Goal: Information Seeking & Learning: Learn about a topic

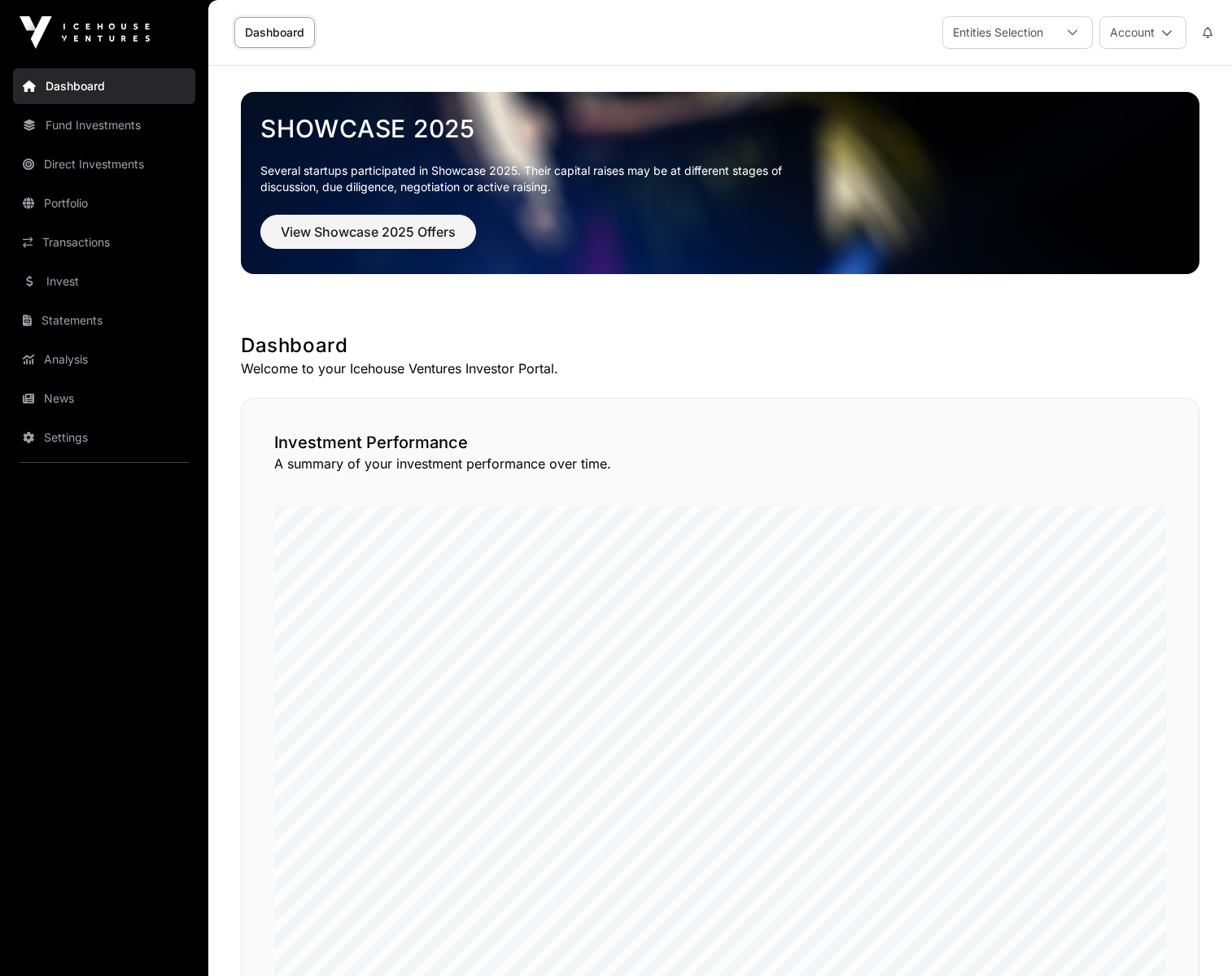
click at [59, 190] on link "Portfolio" at bounding box center [104, 204] width 182 height 36
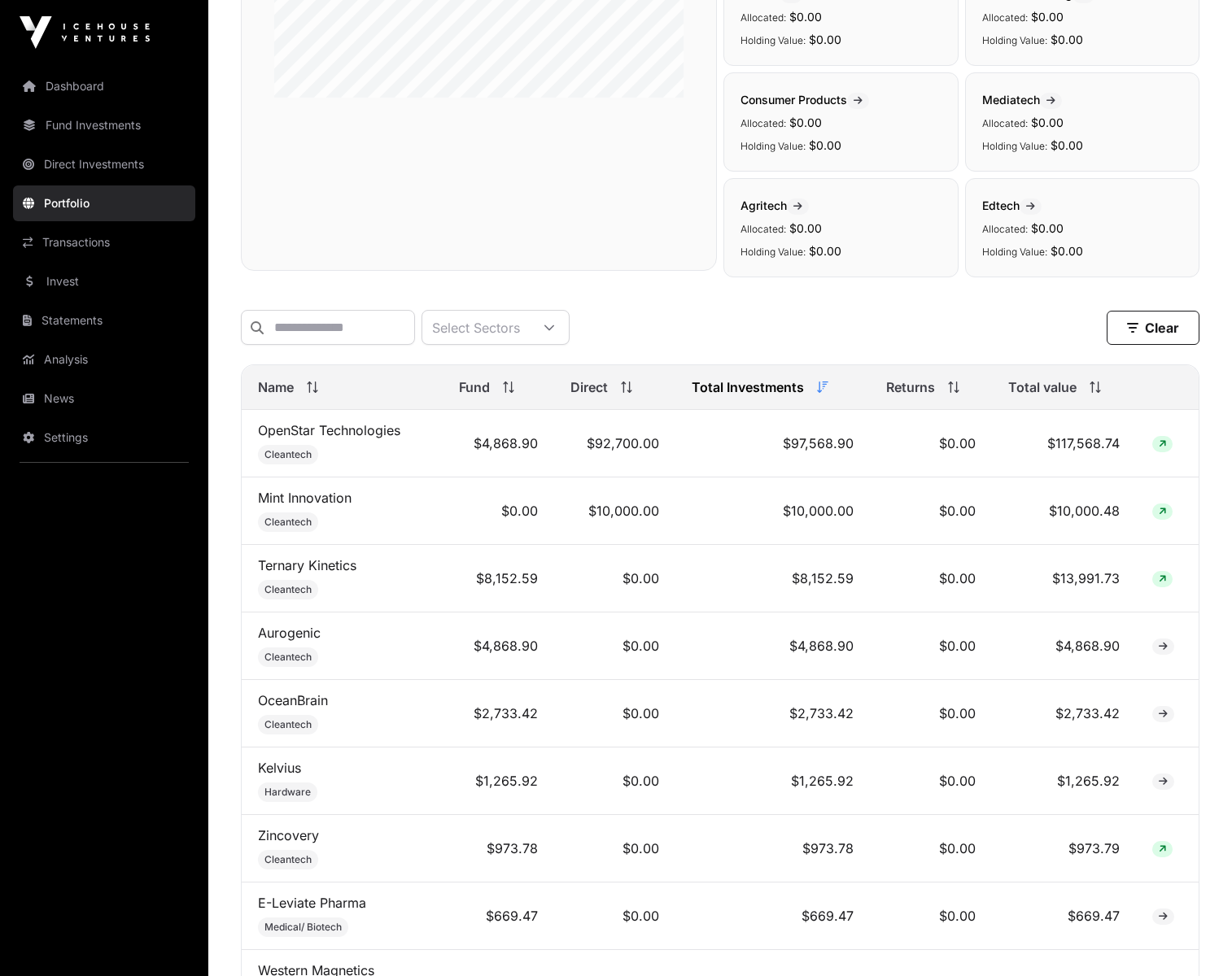
scroll to position [349, 0]
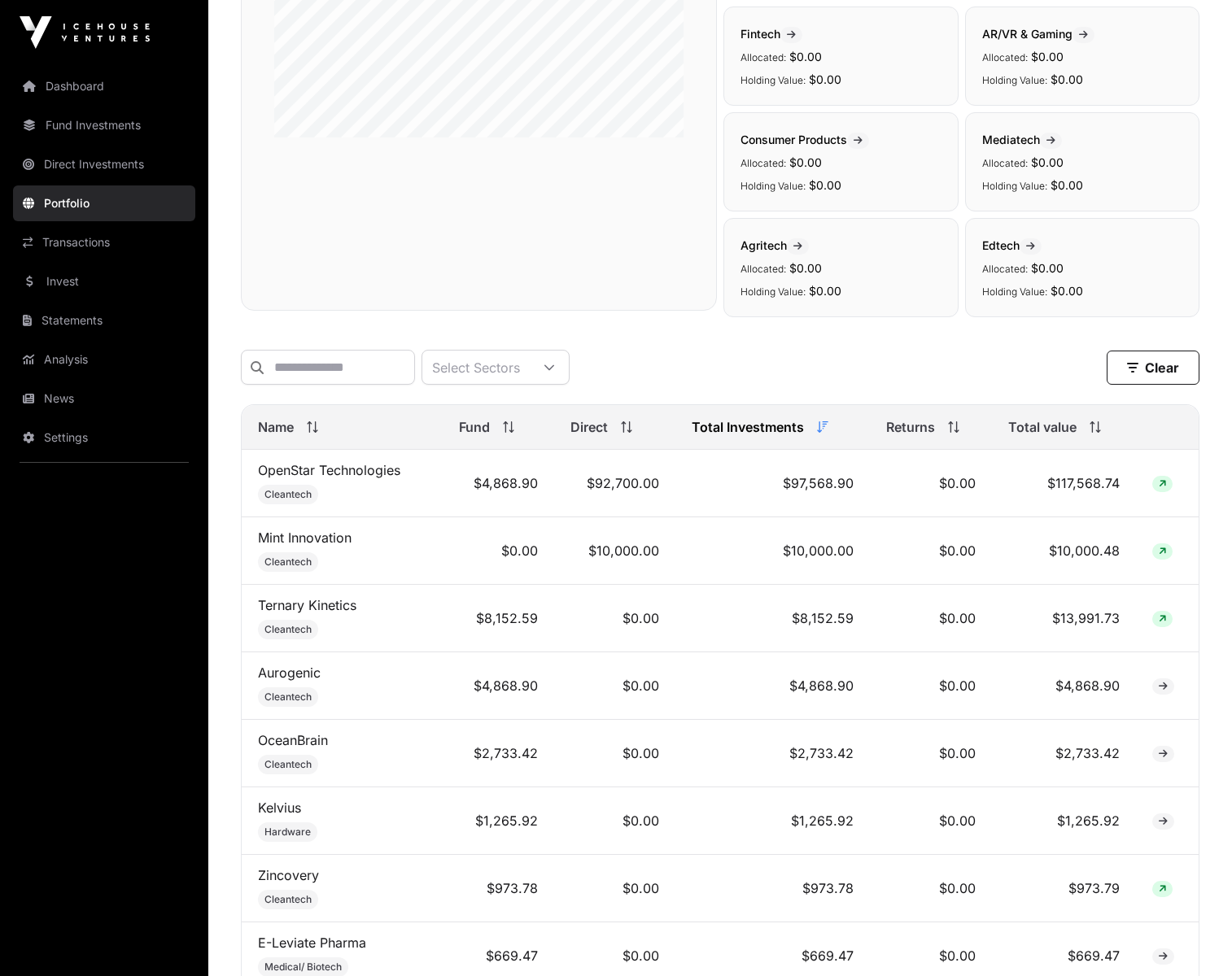
click at [324, 541] on link "Mint Innovation" at bounding box center [305, 538] width 94 height 16
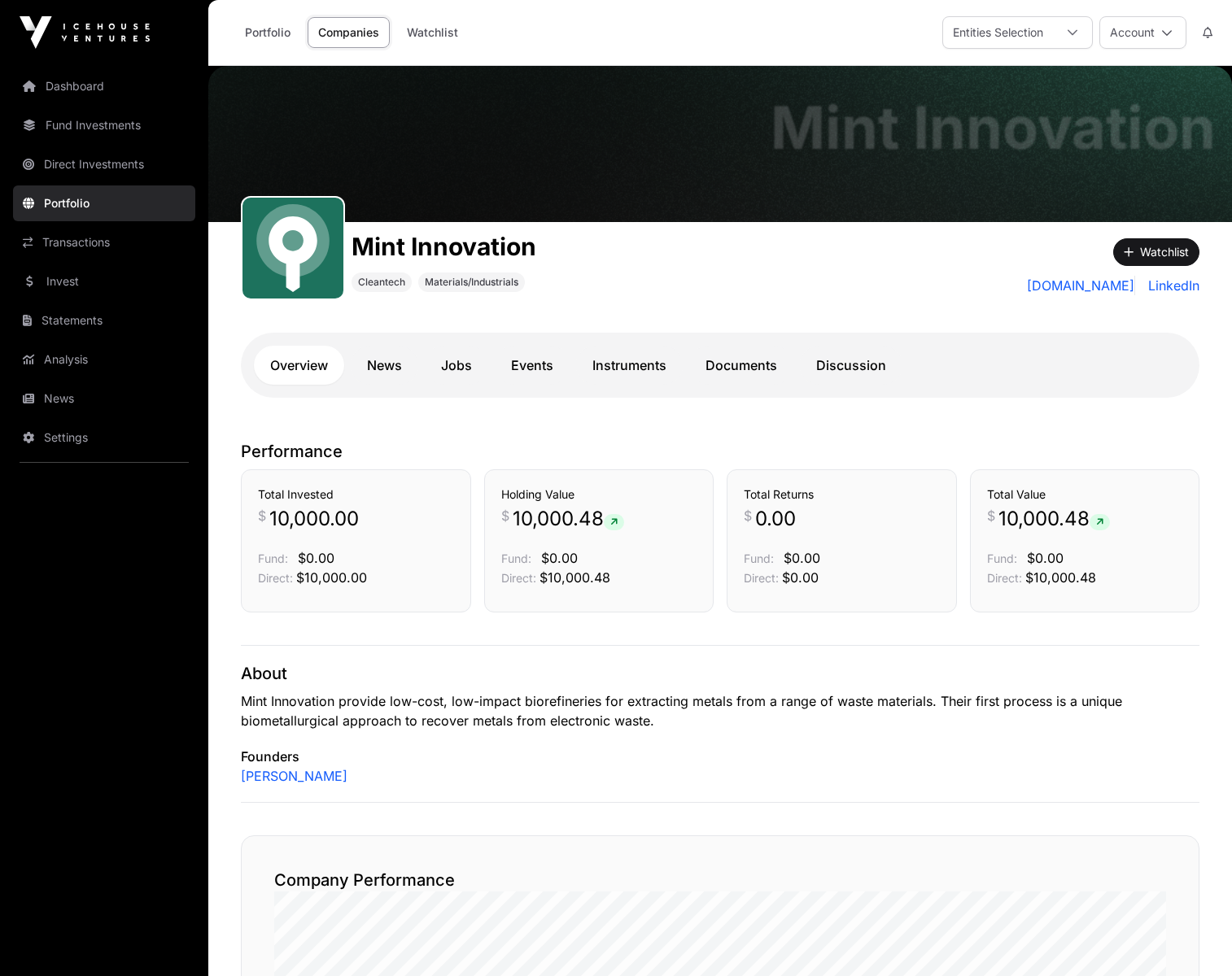
click at [389, 359] on link "News" at bounding box center [384, 365] width 67 height 39
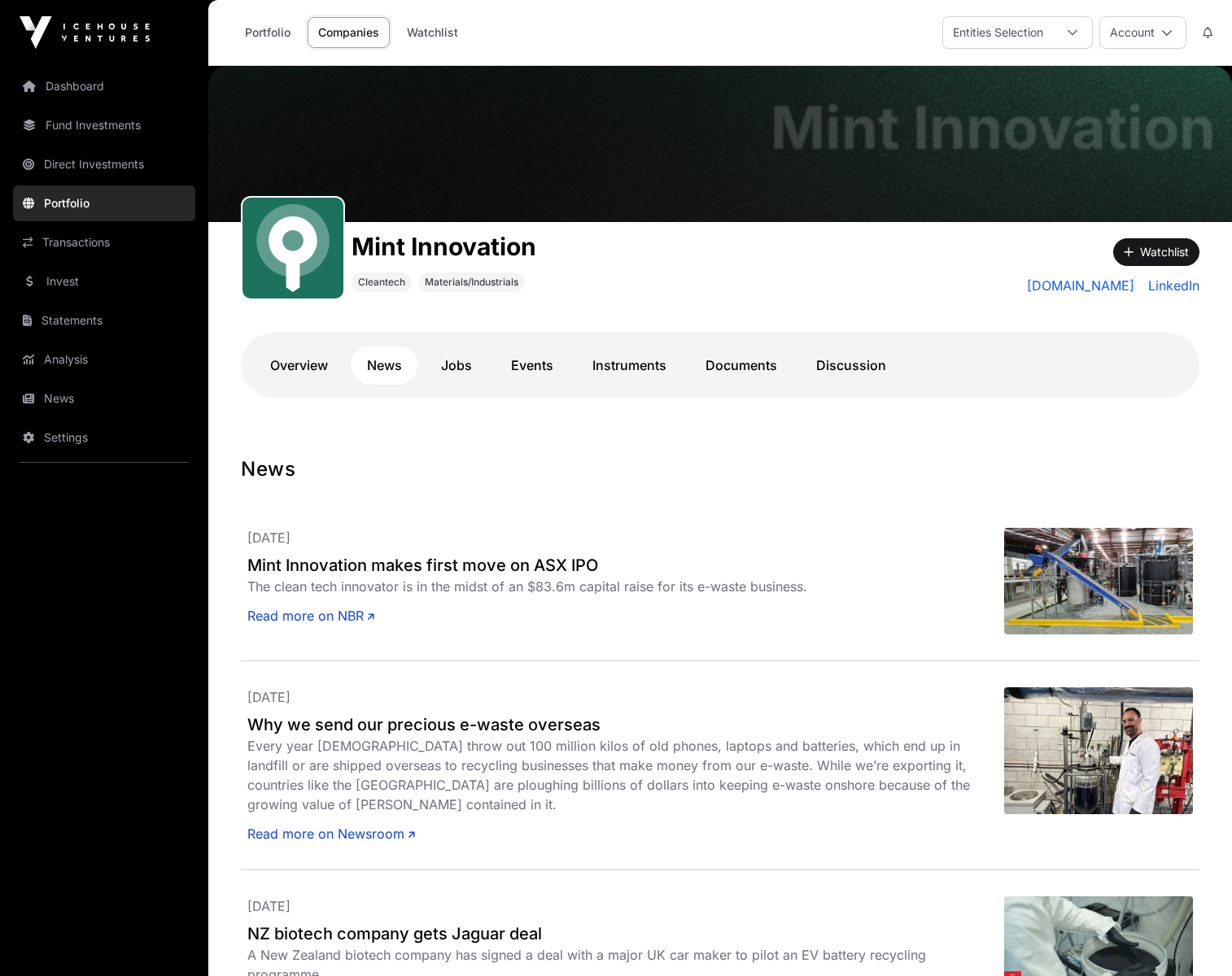
click at [293, 616] on link "Read more on NBR" at bounding box center [310, 616] width 127 height 20
click at [645, 360] on link "Instruments" at bounding box center [630, 365] width 107 height 39
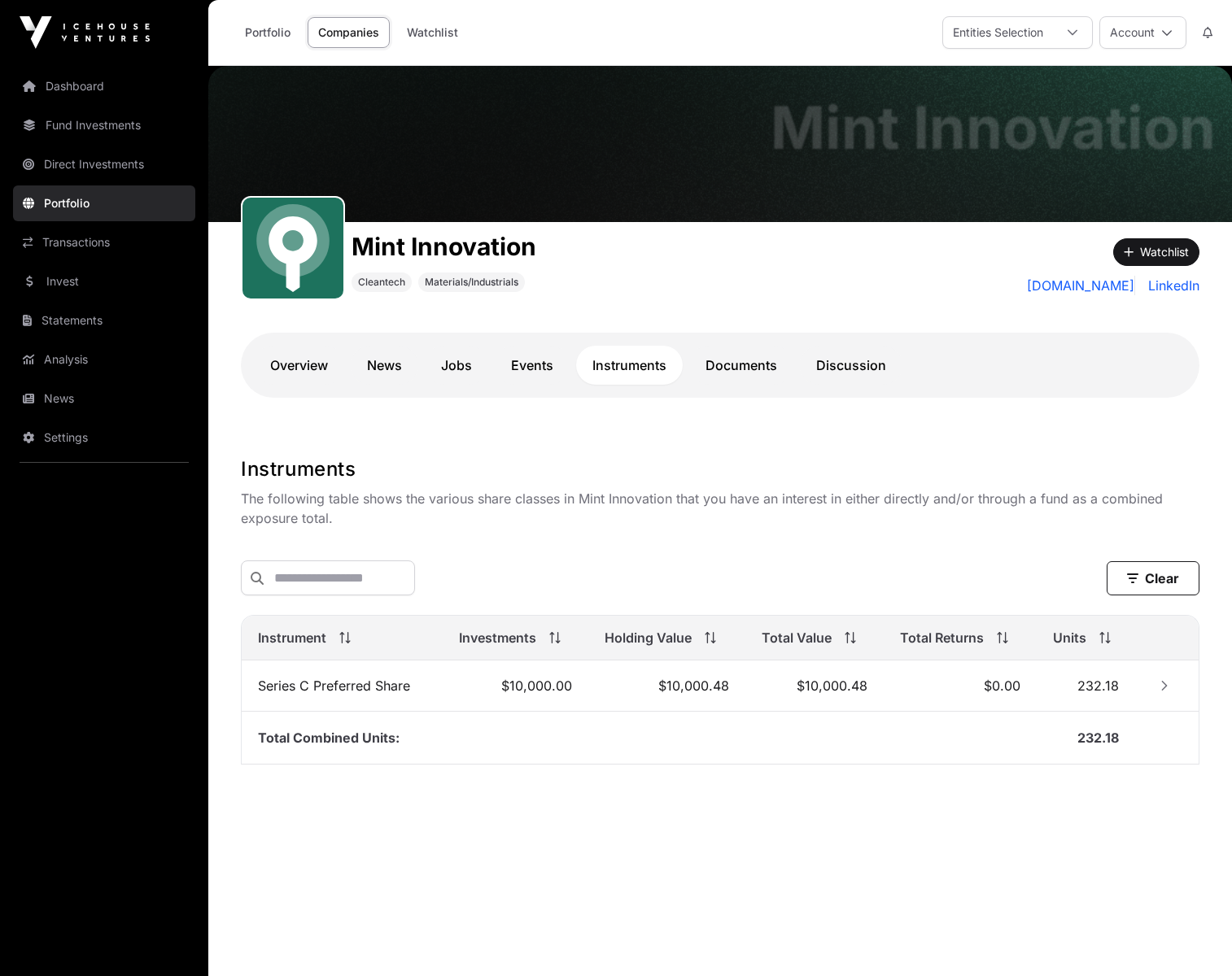
click at [751, 366] on link "Documents" at bounding box center [740, 365] width 104 height 39
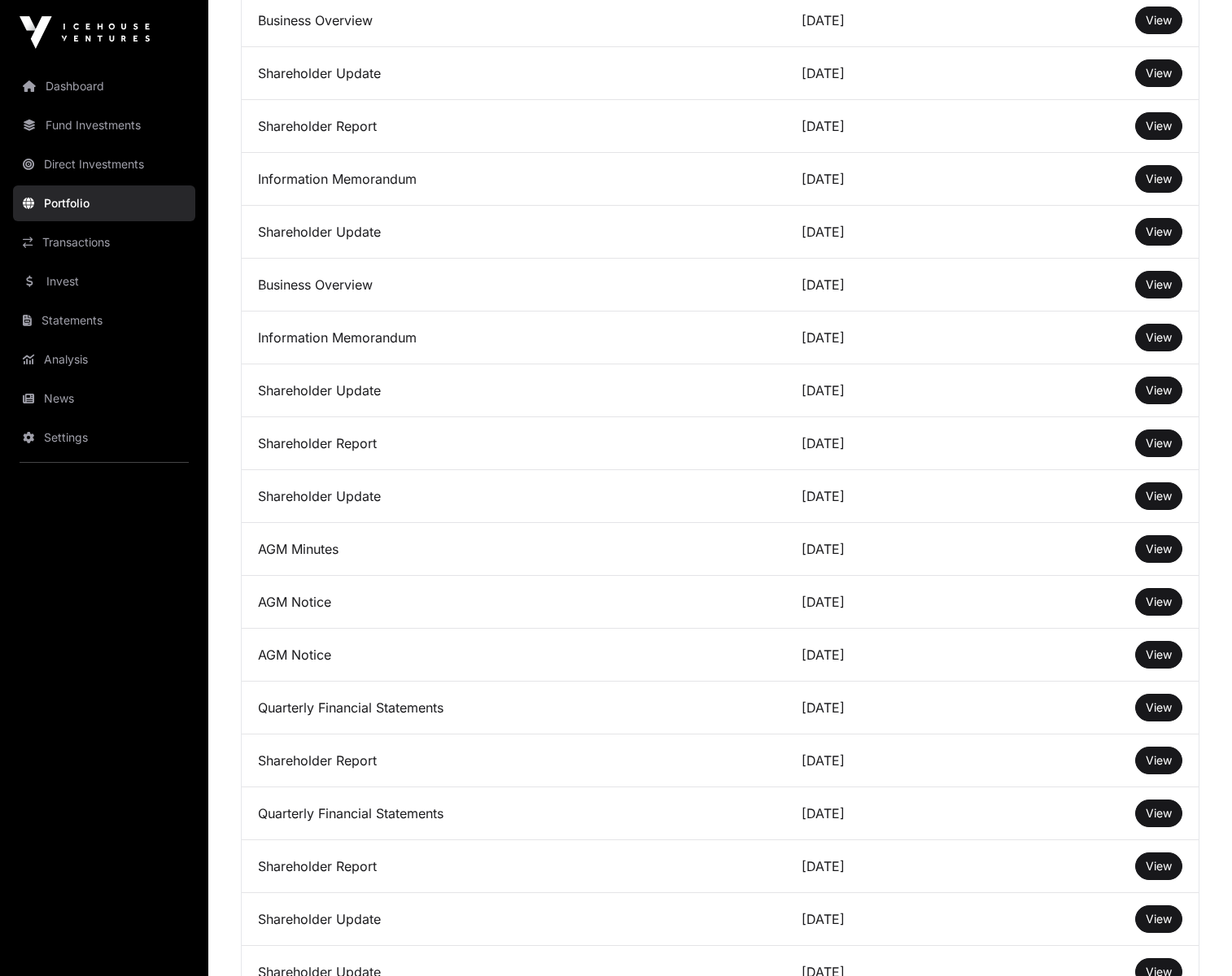
scroll to position [2061, 0]
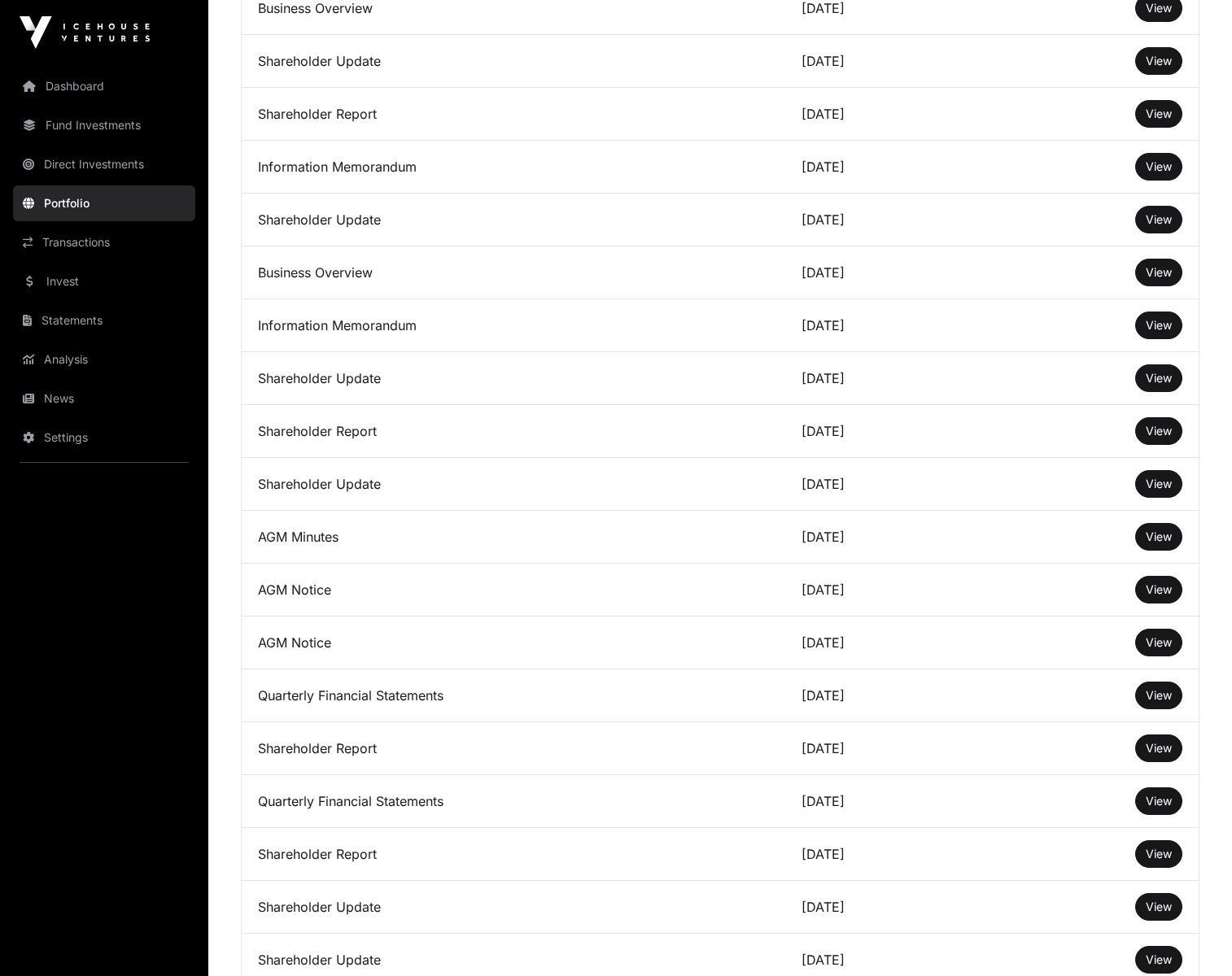
click at [1156, 321] on span "View" at bounding box center [1159, 325] width 26 height 14
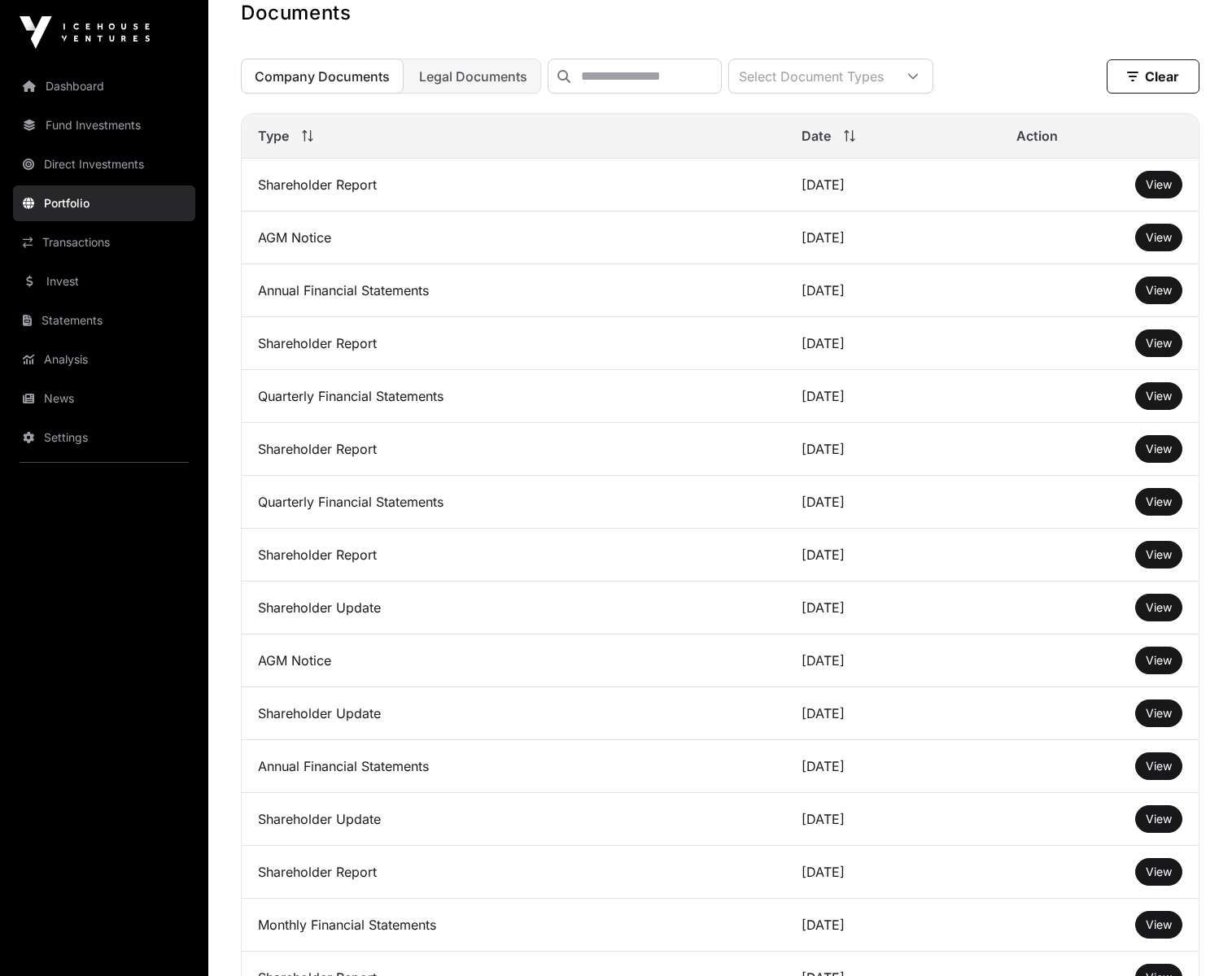
scroll to position [0, 0]
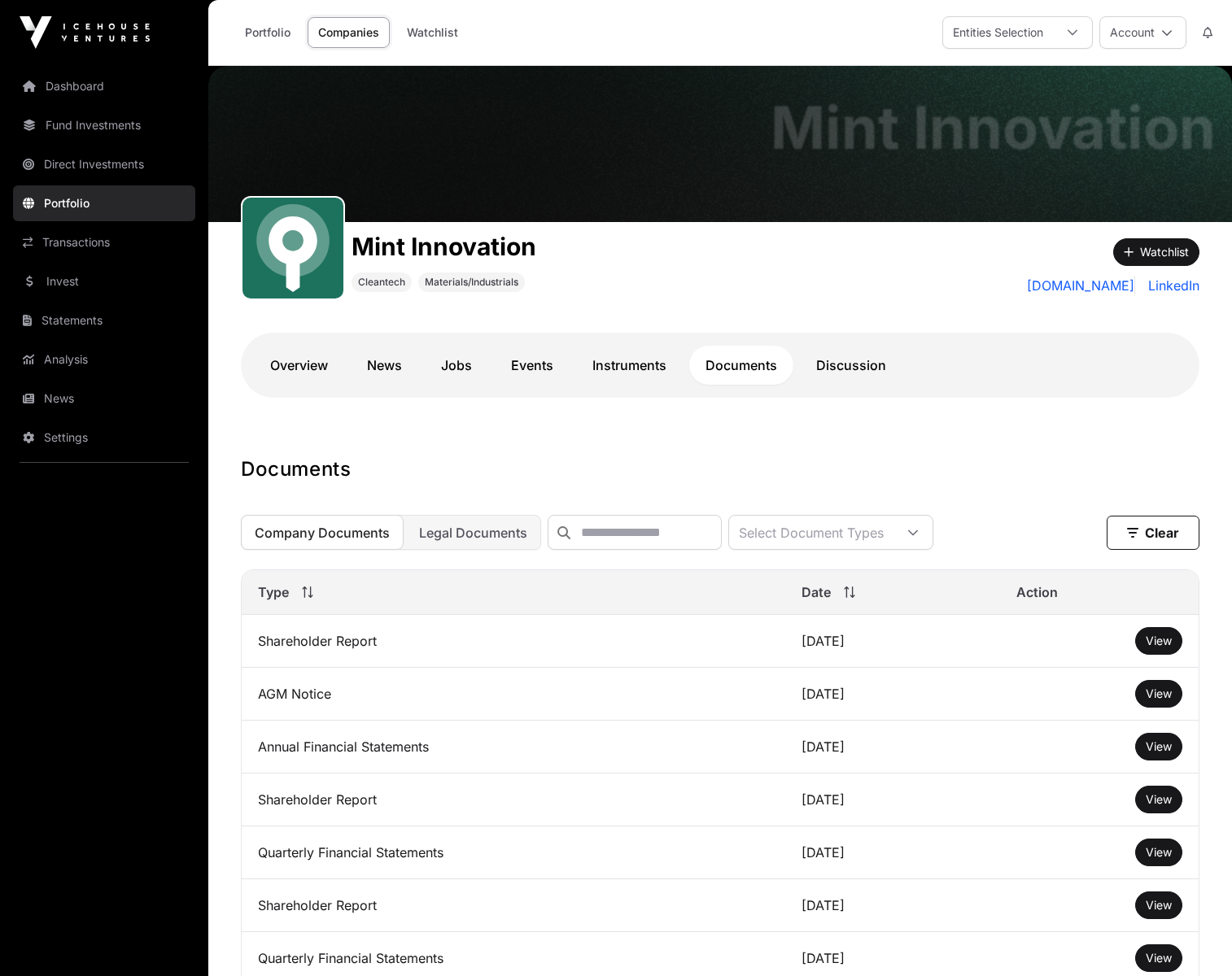
click at [843, 370] on link "Discussion" at bounding box center [850, 365] width 103 height 39
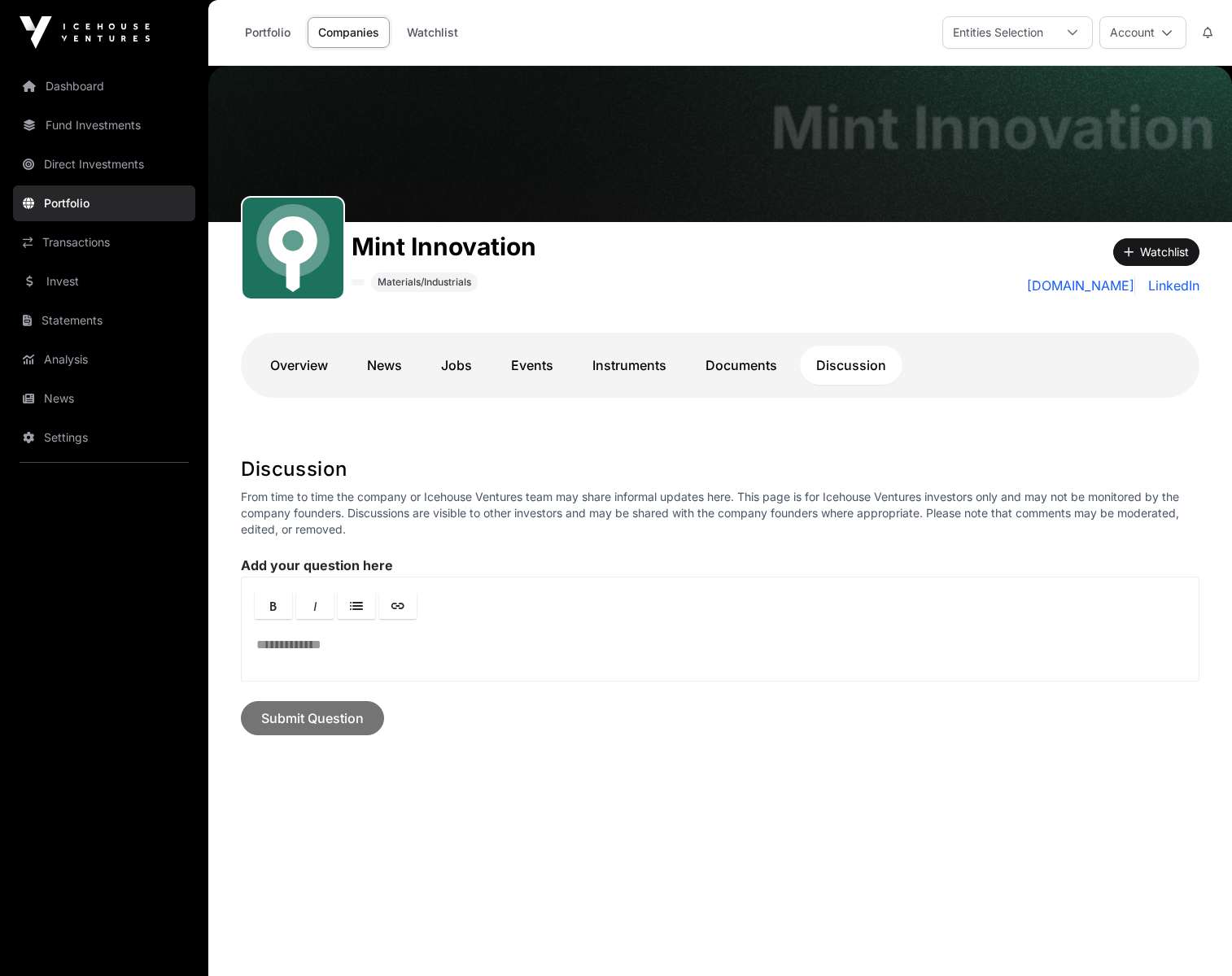
click at [310, 366] on link "Overview" at bounding box center [299, 365] width 90 height 39
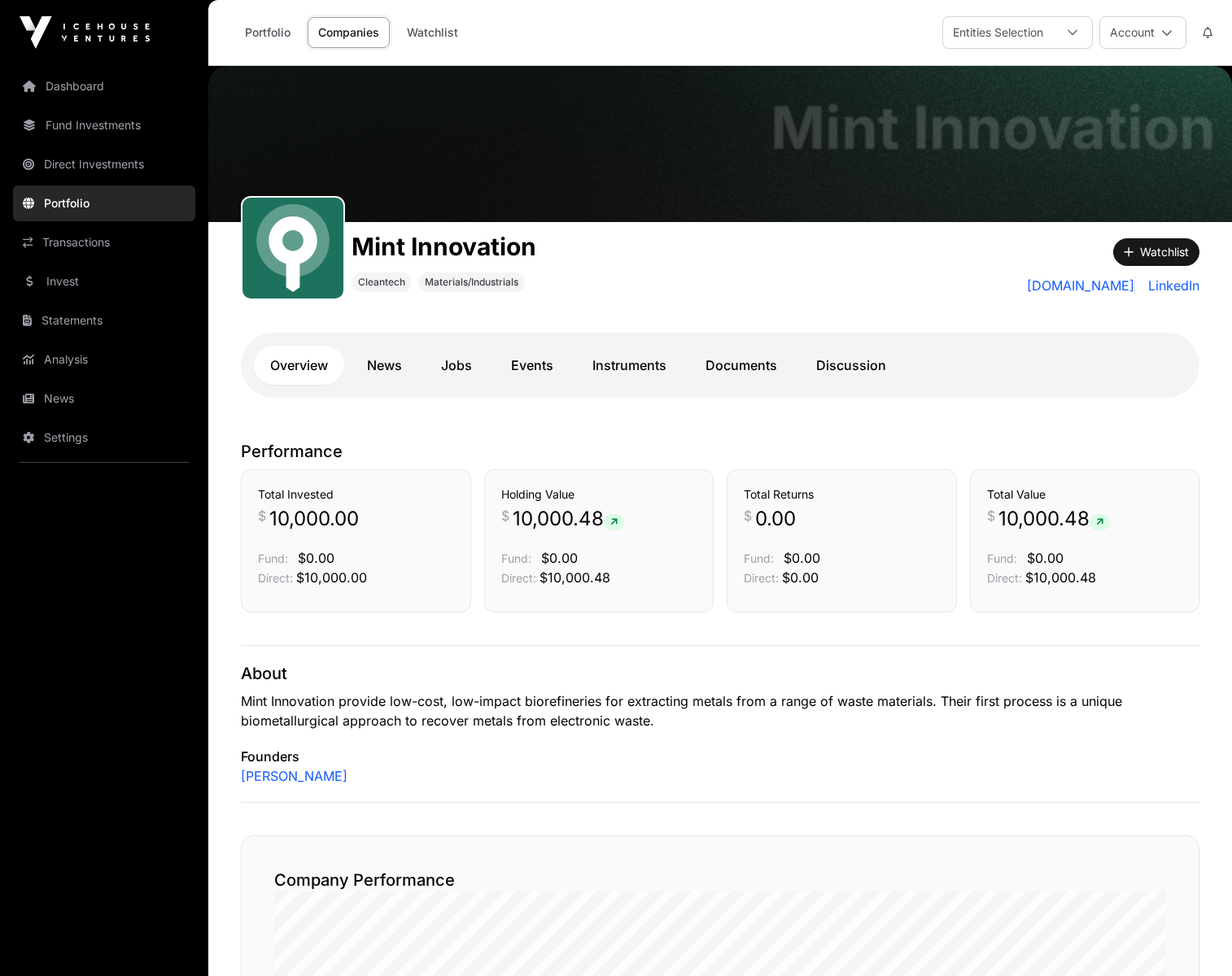
click at [761, 369] on link "Documents" at bounding box center [740, 365] width 104 height 39
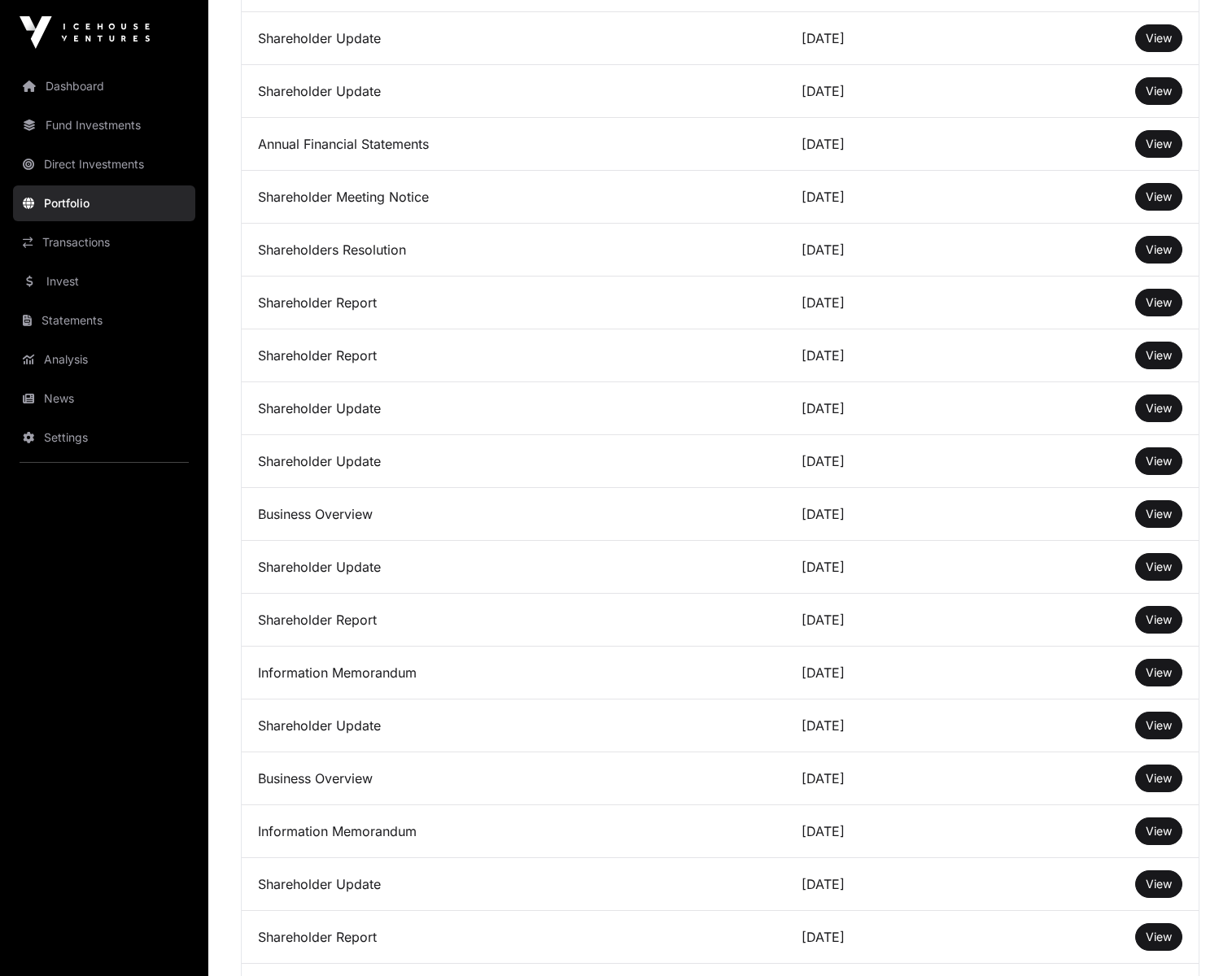
scroll to position [1556, 0]
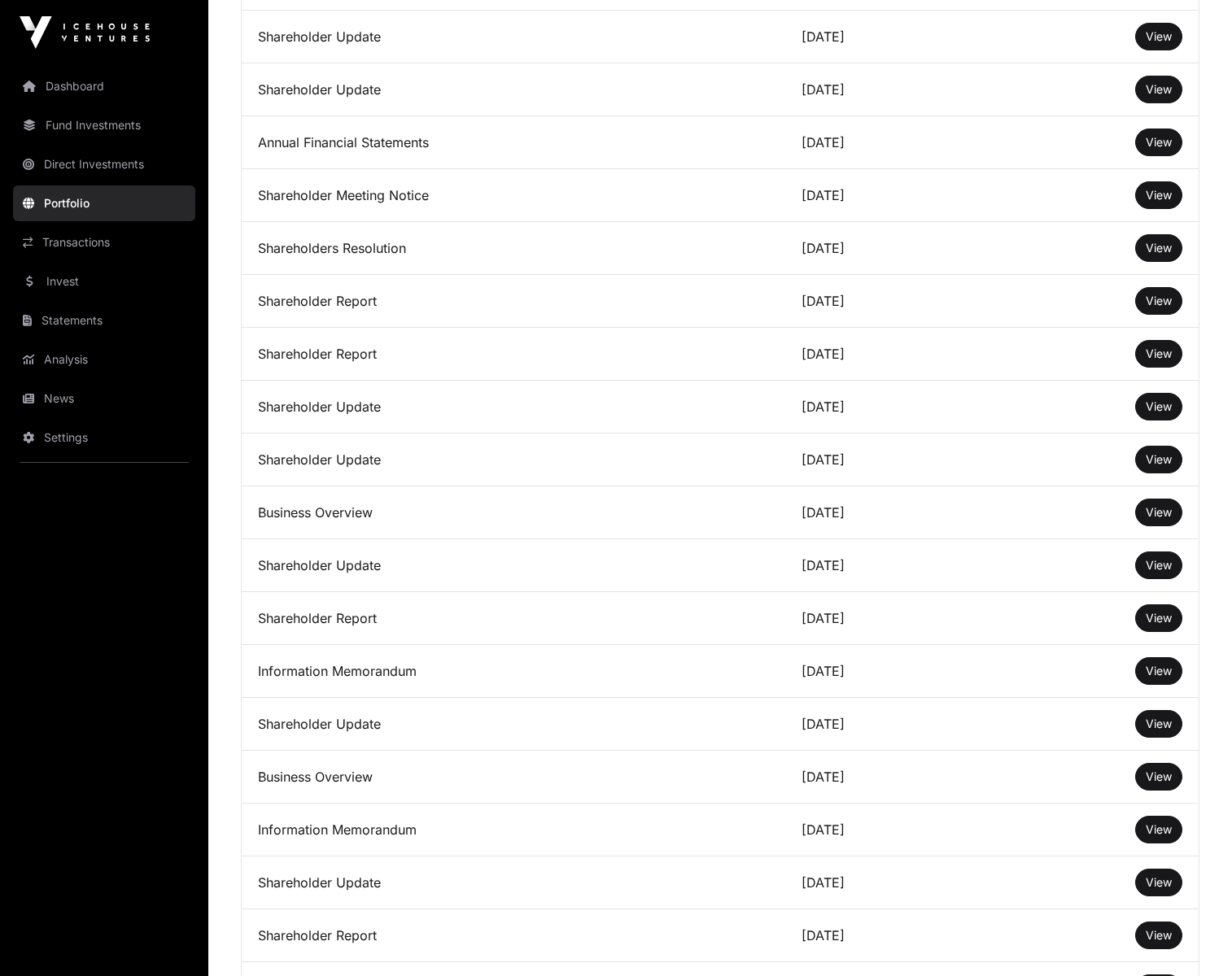
click at [1156, 511] on span "View" at bounding box center [1159, 511] width 26 height 14
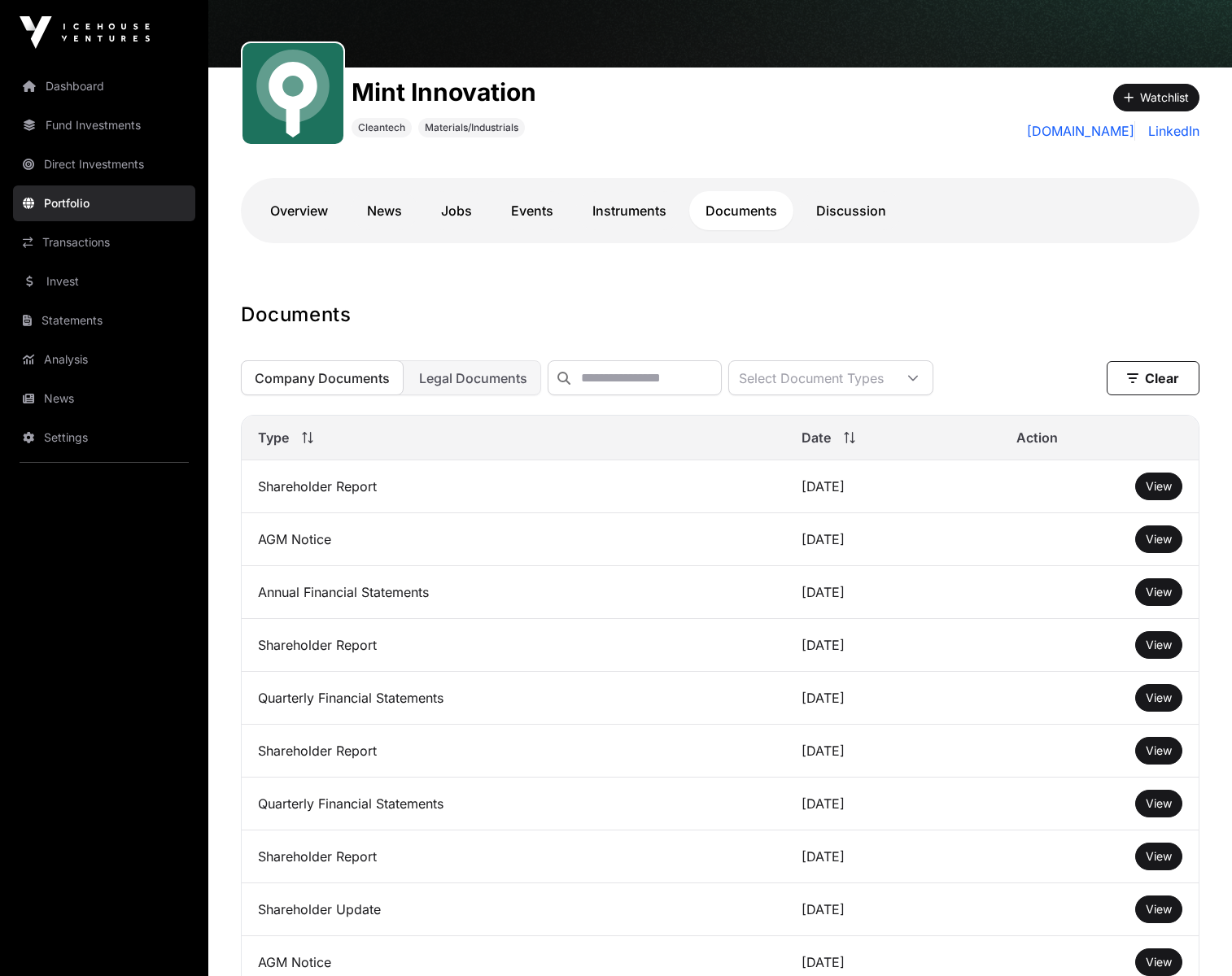
scroll to position [116, 0]
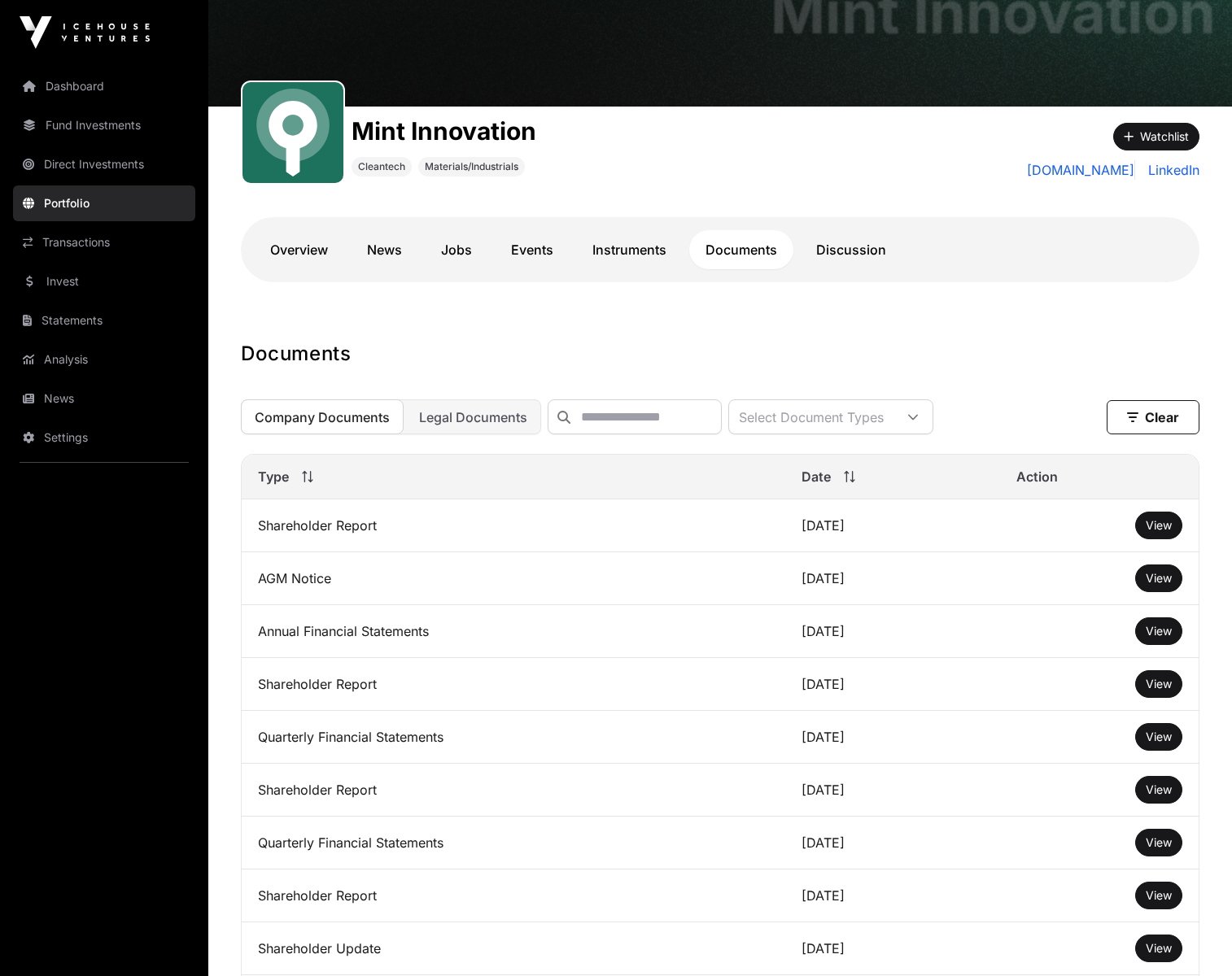
click at [599, 241] on link "Instruments" at bounding box center [630, 250] width 107 height 39
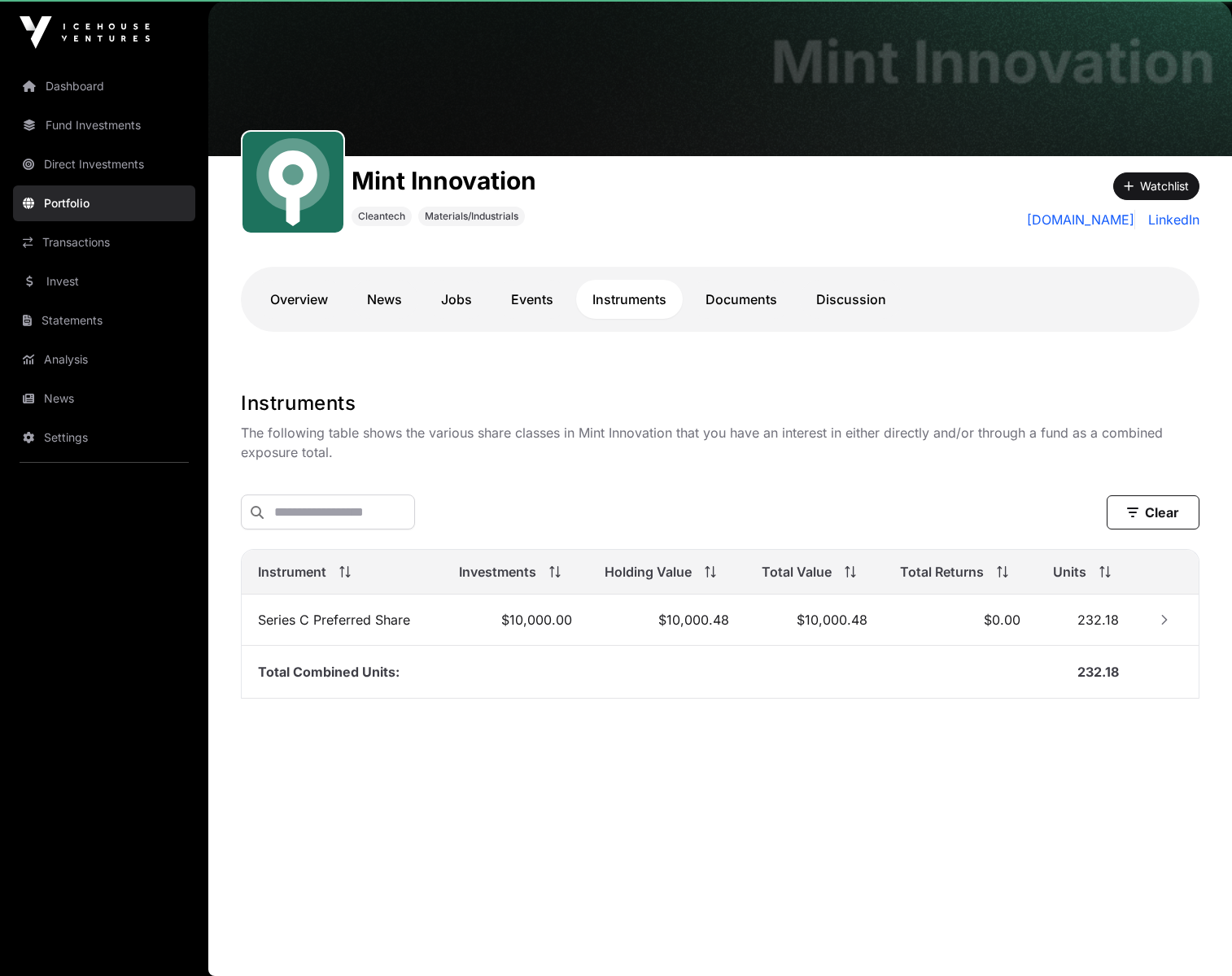
scroll to position [66, 0]
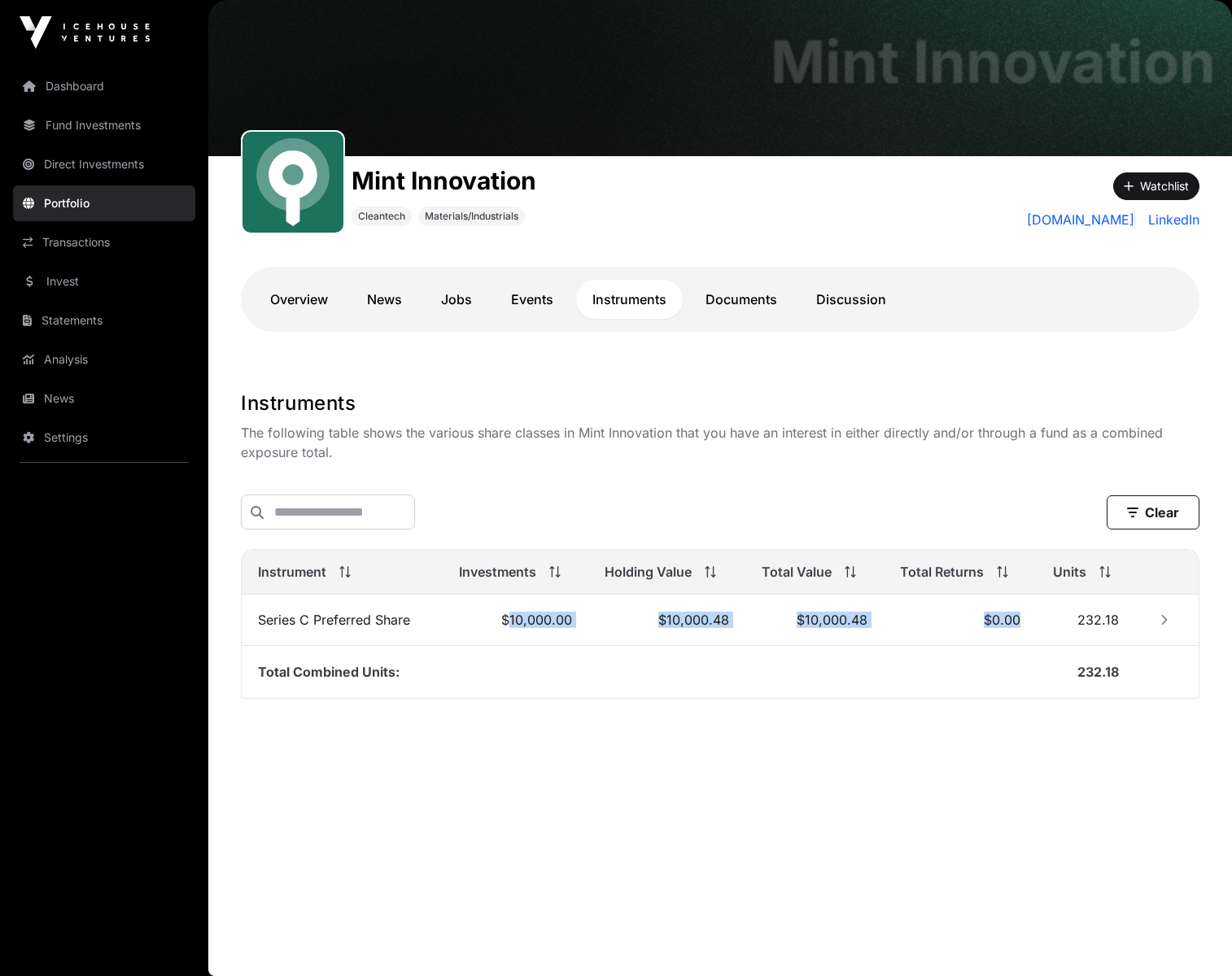
drag, startPoint x: 512, startPoint y: 624, endPoint x: 927, endPoint y: 437, distance: 455.2
click at [1048, 608] on tr "Series C Preferred Share $10,000.00 $10,000.48 $10,000.48 $0.00 232.18" at bounding box center [720, 621] width 957 height 51
drag, startPoint x: 918, startPoint y: 428, endPoint x: 1021, endPoint y: 537, distance: 150.0
click at [919, 428] on p "The following table shows the various share classes in Mint Innovation that you…" at bounding box center [720, 442] width 959 height 39
click at [1143, 616] on td at bounding box center [1166, 621] width 63 height 51
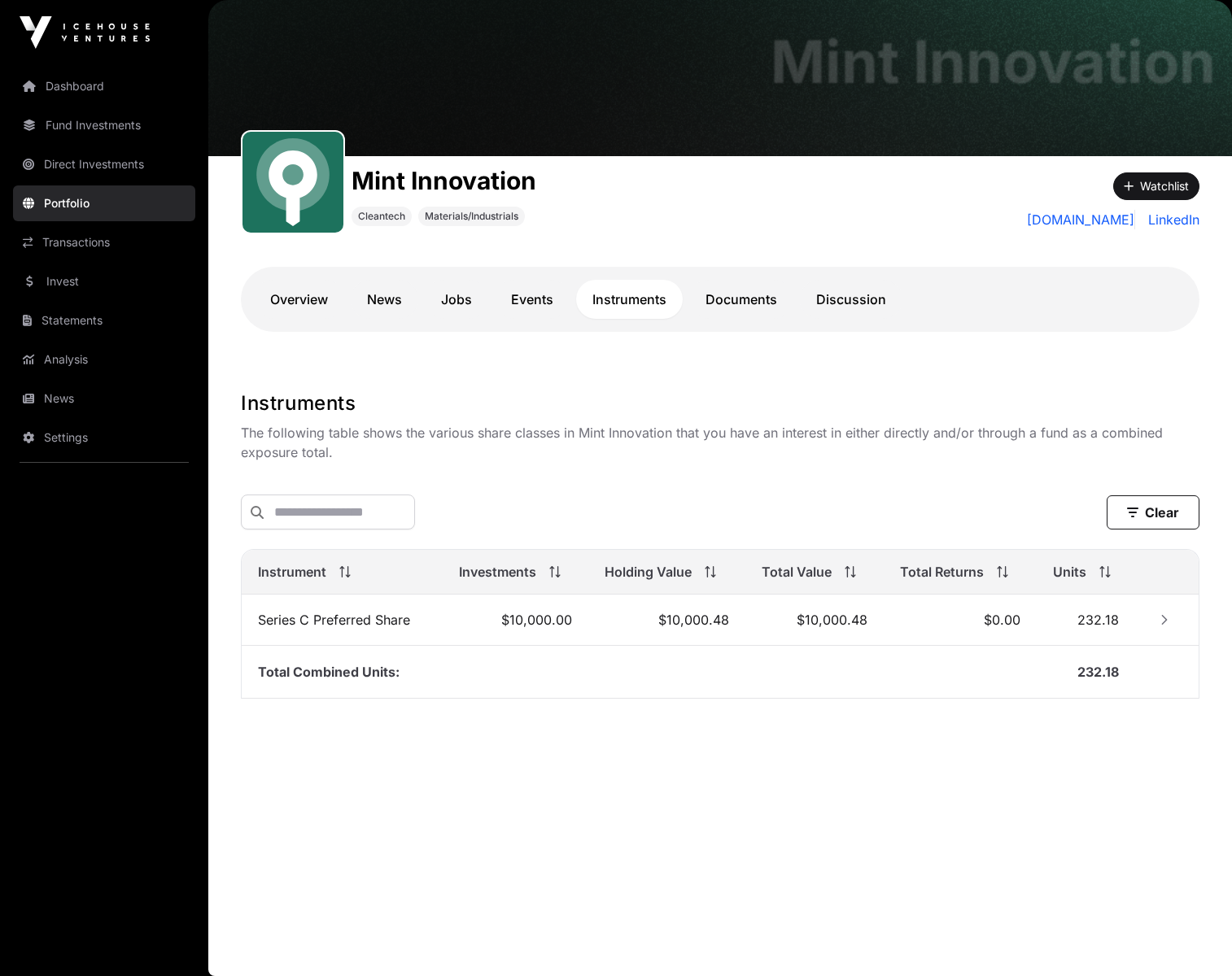
click at [1164, 618] on icon "Row Collapsed" at bounding box center [1164, 620] width 11 height 11
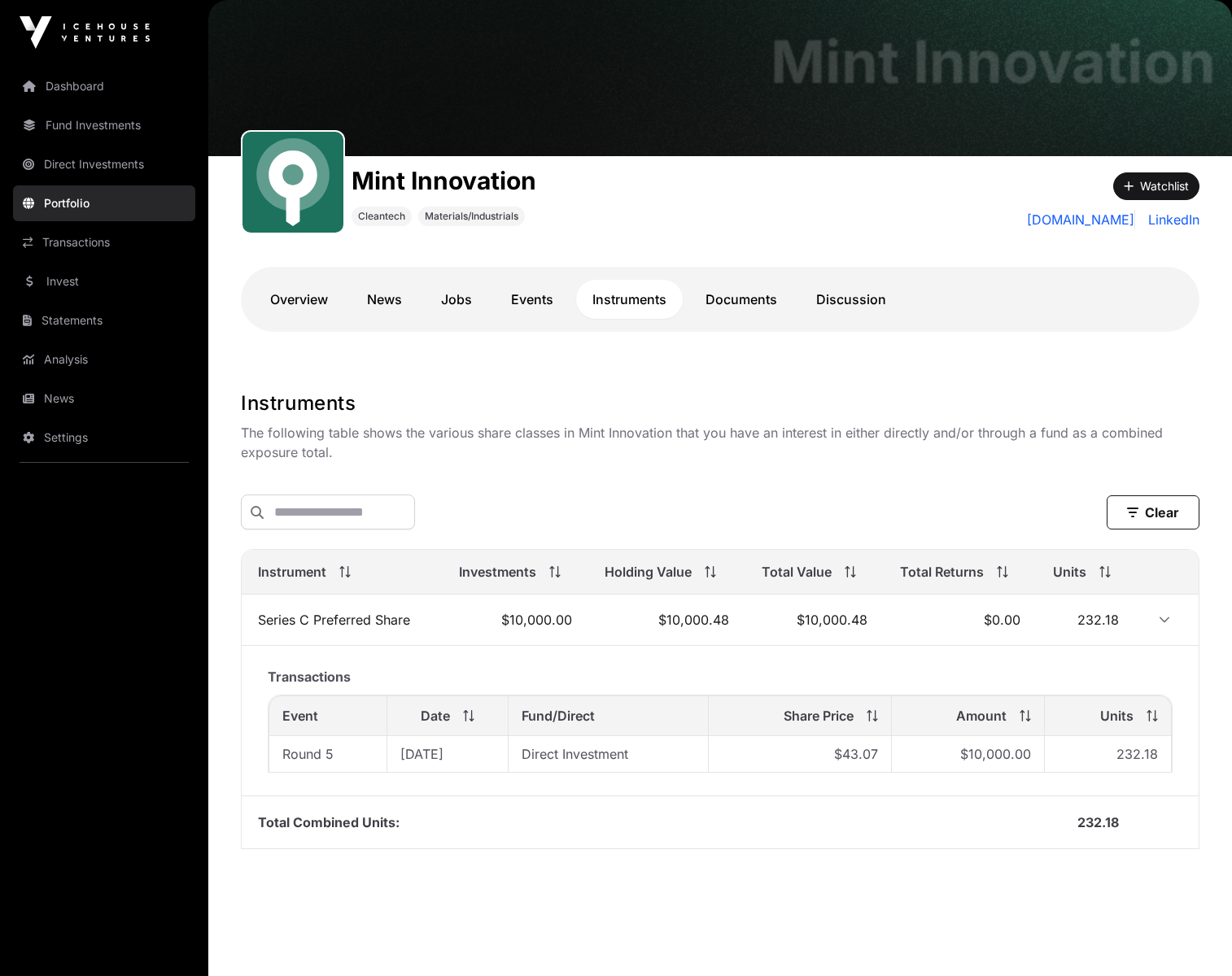
scroll to position [76, 0]
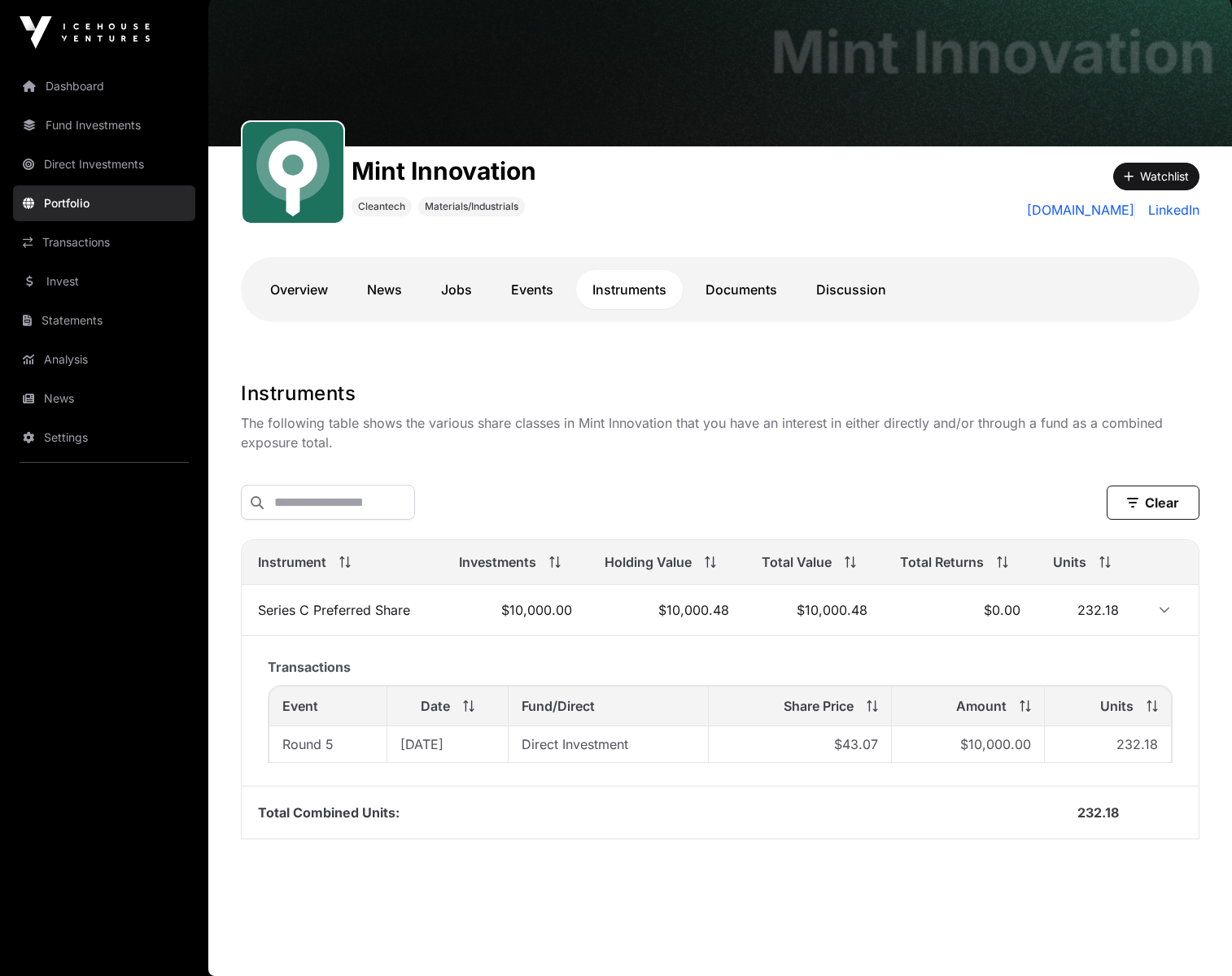
click at [282, 297] on link "Overview" at bounding box center [299, 290] width 90 height 39
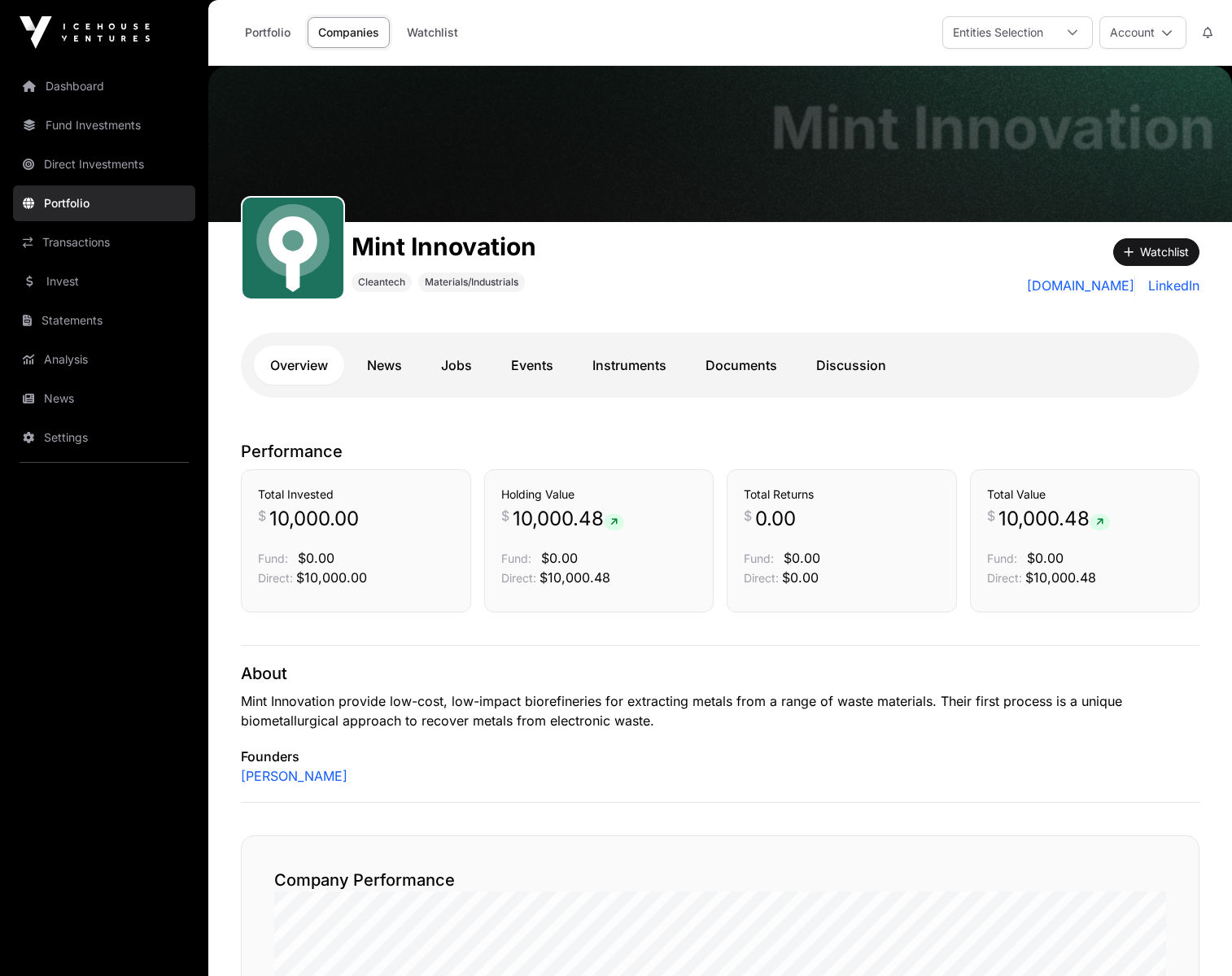
click at [74, 79] on link "Dashboard" at bounding box center [104, 86] width 182 height 36
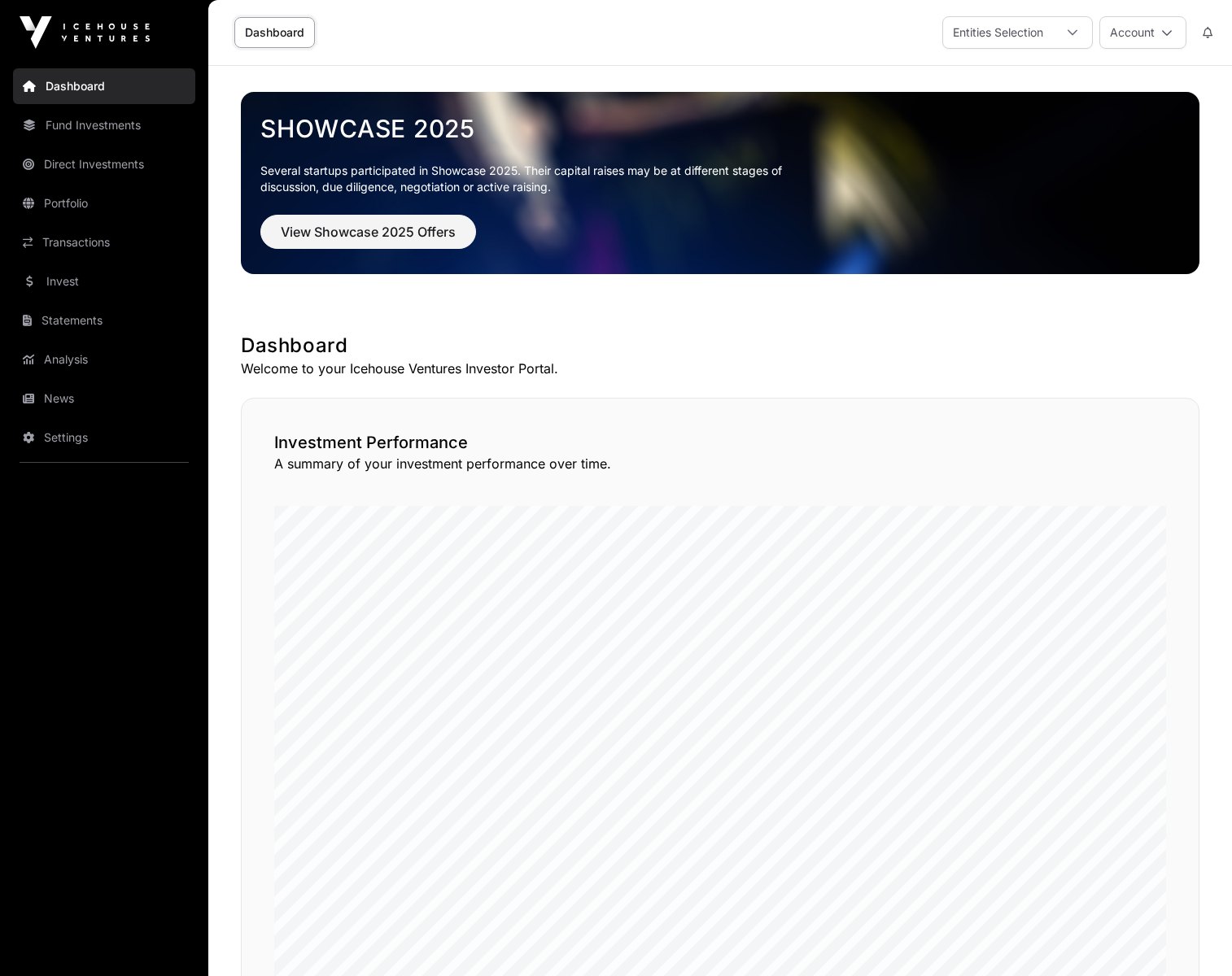
click at [97, 234] on link "Transactions" at bounding box center [104, 243] width 182 height 36
